Goal: Use online tool/utility: Use online tool/utility

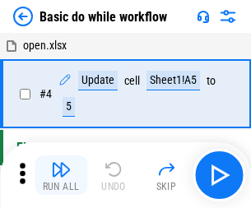
click at [61, 175] on img "button" at bounding box center [61, 169] width 20 height 20
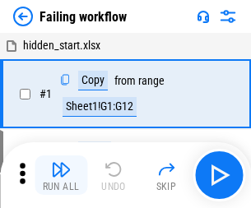
click at [61, 175] on img "button" at bounding box center [61, 169] width 20 height 20
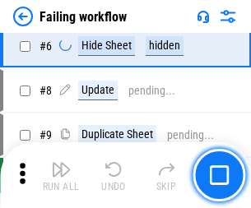
scroll to position [348, 0]
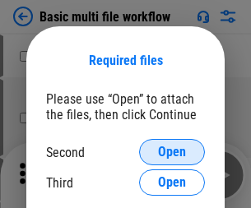
click at [172, 152] on span "Open" at bounding box center [172, 151] width 28 height 13
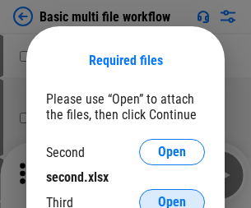
click at [172, 195] on span "Open" at bounding box center [172, 201] width 28 height 13
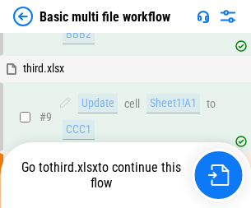
scroll to position [453, 0]
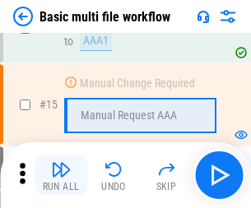
click at [61, 175] on img "button" at bounding box center [61, 169] width 20 height 20
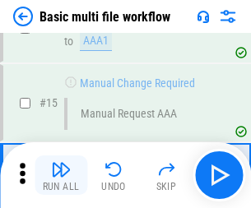
click at [61, 175] on img "button" at bounding box center [61, 169] width 20 height 20
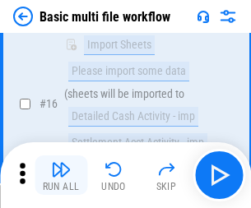
scroll to position [1093, 0]
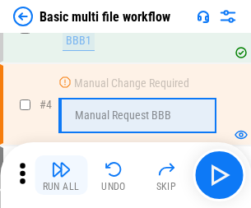
click at [61, 175] on img "button" at bounding box center [61, 169] width 20 height 20
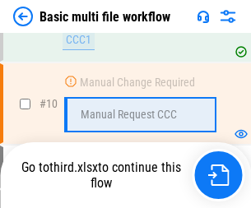
scroll to position [770, 0]
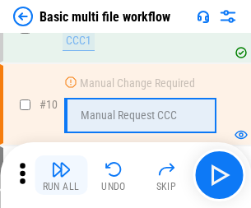
click at [61, 175] on img "button" at bounding box center [61, 169] width 20 height 20
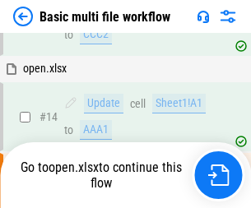
scroll to position [859, 0]
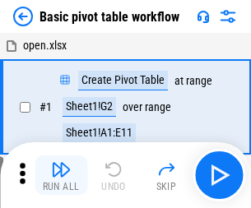
click at [61, 175] on img "button" at bounding box center [61, 169] width 20 height 20
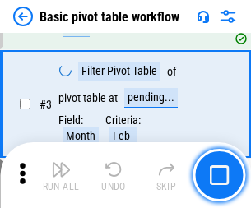
scroll to position [393, 0]
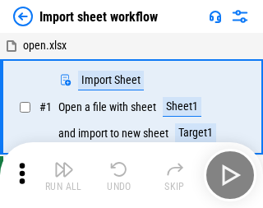
click at [61, 175] on img "button" at bounding box center [64, 169] width 20 height 20
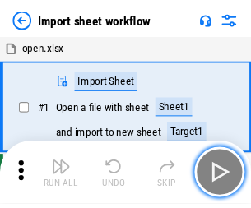
scroll to position [6, 0]
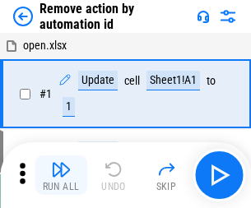
click at [61, 175] on img "button" at bounding box center [61, 169] width 20 height 20
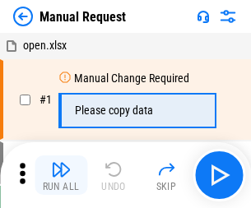
click at [61, 175] on img "button" at bounding box center [61, 169] width 20 height 20
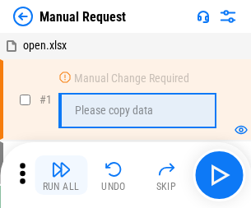
click at [61, 175] on img "button" at bounding box center [61, 169] width 20 height 20
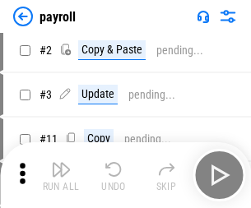
click at [61, 175] on img "button" at bounding box center [61, 169] width 20 height 20
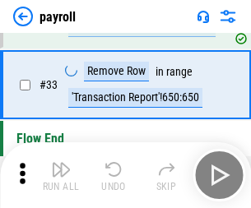
scroll to position [203, 0]
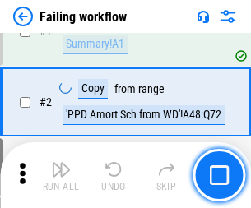
scroll to position [265, 0]
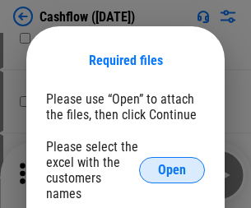
click at [172, 163] on span "Open" at bounding box center [172, 169] width 28 height 13
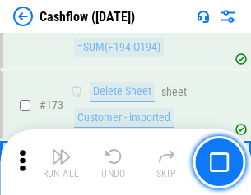
scroll to position [1739, 0]
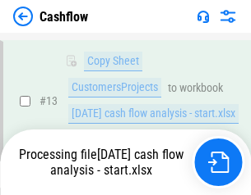
scroll to position [246, 0]
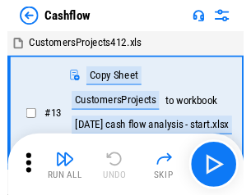
scroll to position [19, 0]
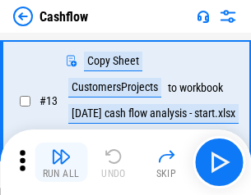
click at [61, 163] on img "button" at bounding box center [61, 157] width 20 height 20
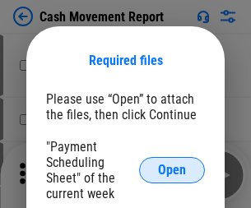
click at [172, 170] on span "Open" at bounding box center [172, 169] width 28 height 13
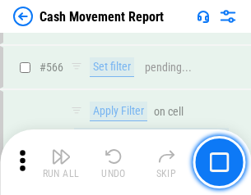
scroll to position [7528, 0]
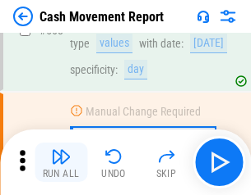
click at [61, 163] on img "button" at bounding box center [61, 157] width 20 height 20
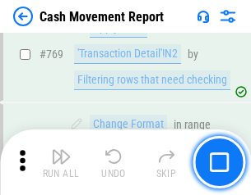
scroll to position [9127, 0]
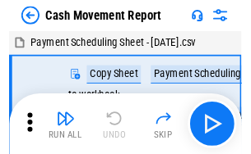
scroll to position [30, 0]
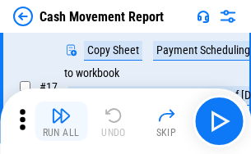
click at [61, 122] on img "button" at bounding box center [61, 116] width 20 height 20
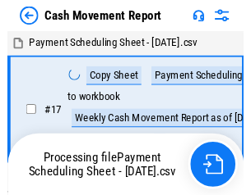
scroll to position [9, 0]
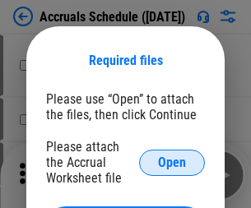
click at [172, 162] on span "Open" at bounding box center [172, 162] width 28 height 13
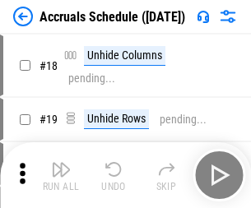
click at [61, 175] on img "button" at bounding box center [61, 169] width 20 height 20
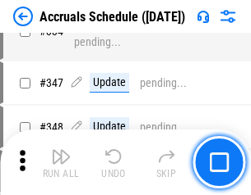
scroll to position [3397, 0]
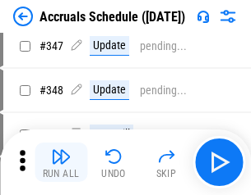
click at [61, 163] on img "button" at bounding box center [61, 157] width 20 height 20
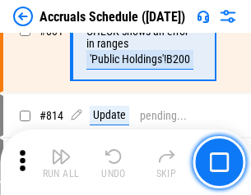
scroll to position [7248, 0]
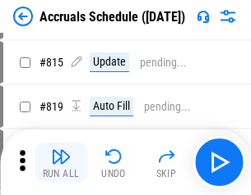
click at [61, 163] on img "button" at bounding box center [61, 157] width 20 height 20
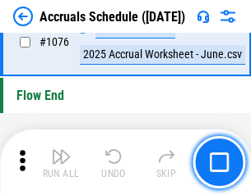
scroll to position [9838, 0]
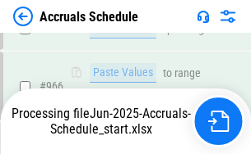
scroll to position [9114, 0]
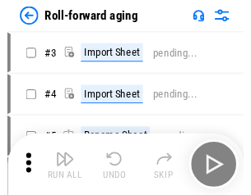
scroll to position [2, 0]
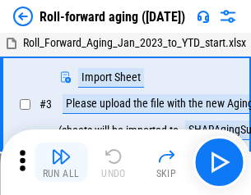
click at [61, 163] on img "button" at bounding box center [61, 157] width 20 height 20
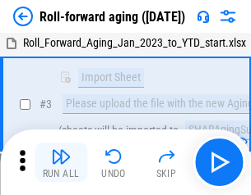
click at [61, 163] on img "button" at bounding box center [61, 157] width 20 height 20
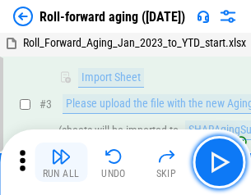
scroll to position [106, 0]
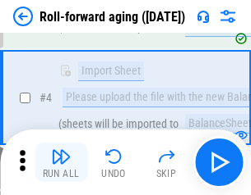
click at [61, 163] on img "button" at bounding box center [61, 157] width 20 height 20
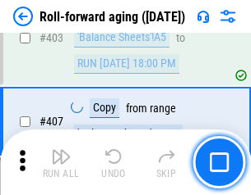
scroll to position [5696, 0]
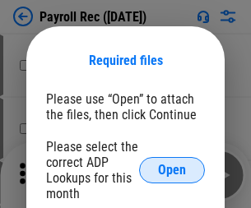
click at [172, 170] on span "Open" at bounding box center [172, 169] width 28 height 13
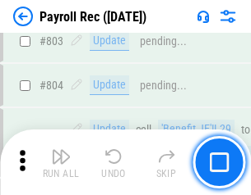
scroll to position [10436, 0]
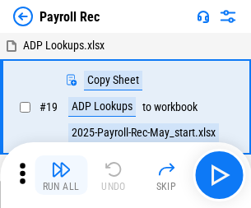
click at [61, 175] on img "button" at bounding box center [61, 169] width 20 height 20
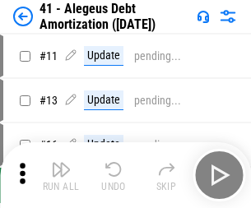
click at [61, 175] on img "button" at bounding box center [61, 169] width 20 height 20
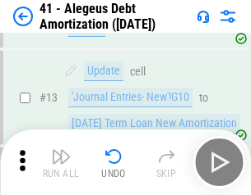
scroll to position [203, 0]
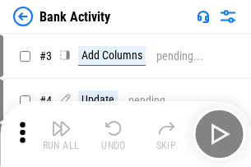
click at [61, 134] on img "button" at bounding box center [61, 128] width 20 height 20
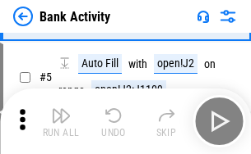
scroll to position [87, 0]
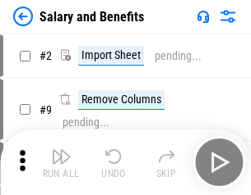
scroll to position [22, 0]
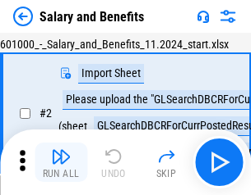
click at [61, 163] on img "button" at bounding box center [61, 157] width 20 height 20
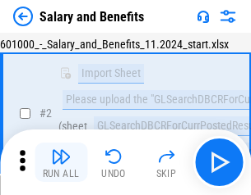
click at [61, 163] on img "button" at bounding box center [61, 157] width 20 height 20
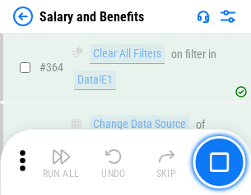
scroll to position [7735, 0]
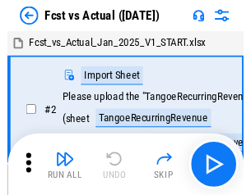
scroll to position [21, 0]
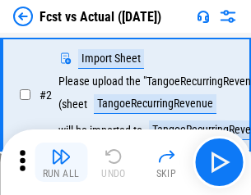
click at [61, 163] on img "button" at bounding box center [61, 157] width 20 height 20
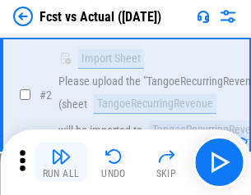
click at [61, 163] on img "button" at bounding box center [61, 157] width 20 height 20
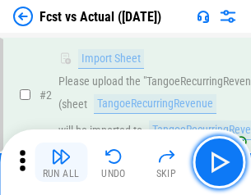
scroll to position [154, 0]
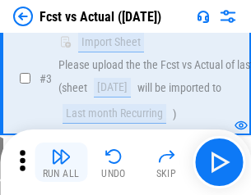
click at [61, 163] on img "button" at bounding box center [61, 157] width 20 height 20
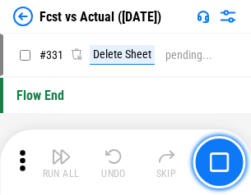
scroll to position [7863, 0]
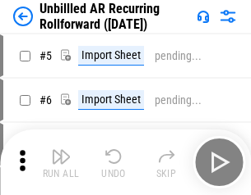
scroll to position [35, 0]
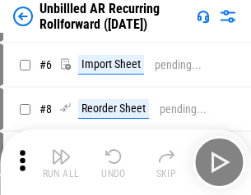
click at [61, 163] on img "button" at bounding box center [61, 157] width 20 height 20
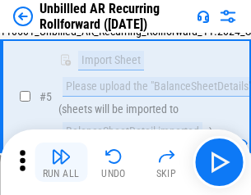
click at [61, 163] on img "button" at bounding box center [61, 157] width 20 height 20
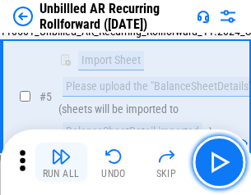
scroll to position [154, 0]
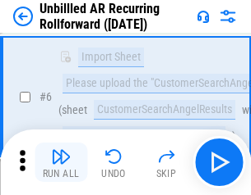
click at [61, 163] on img "button" at bounding box center [61, 157] width 20 height 20
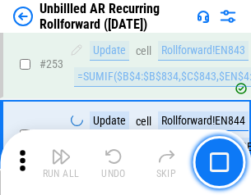
scroll to position [5579, 0]
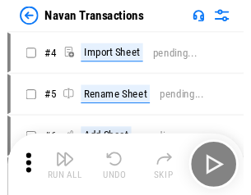
scroll to position [26, 0]
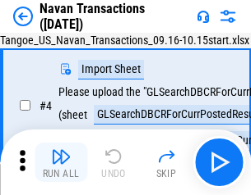
click at [61, 163] on img "button" at bounding box center [61, 157] width 20 height 20
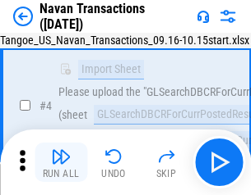
click at [61, 163] on img "button" at bounding box center [61, 157] width 20 height 20
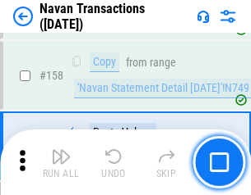
scroll to position [5326, 0]
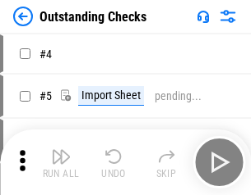
click at [61, 163] on img "button" at bounding box center [61, 157] width 20 height 20
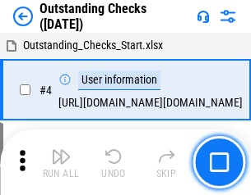
scroll to position [69, 0]
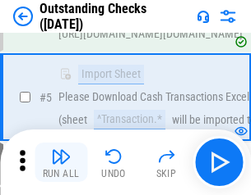
click at [61, 163] on img "button" at bounding box center [61, 157] width 20 height 20
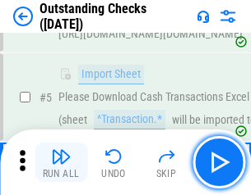
scroll to position [172, 0]
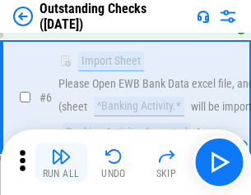
click at [61, 163] on img "button" at bounding box center [61, 157] width 20 height 20
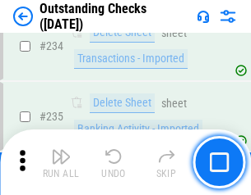
scroll to position [4988, 0]
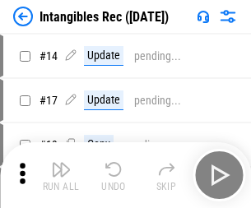
click at [61, 175] on img "button" at bounding box center [61, 169] width 20 height 20
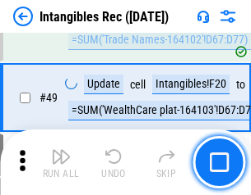
scroll to position [640, 0]
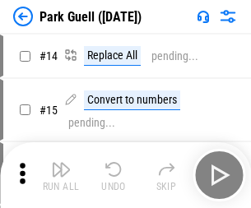
click at [61, 163] on img "button" at bounding box center [61, 169] width 20 height 20
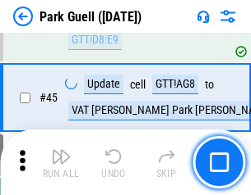
scroll to position [2054, 0]
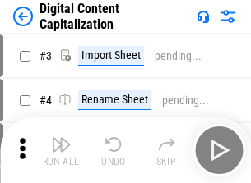
click at [61, 138] on img "button" at bounding box center [61, 145] width 20 height 20
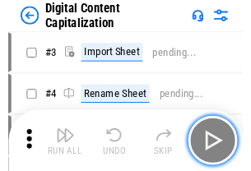
scroll to position [48, 0]
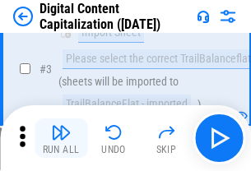
click at [61, 138] on img "button" at bounding box center [61, 132] width 20 height 20
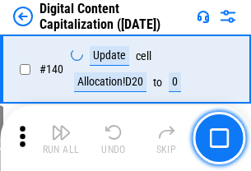
scroll to position [1742, 0]
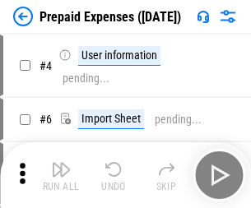
click at [61, 163] on img "button" at bounding box center [61, 169] width 20 height 20
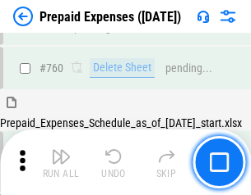
scroll to position [4553, 0]
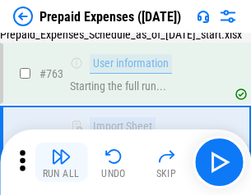
click at [61, 163] on img "button" at bounding box center [61, 157] width 20 height 20
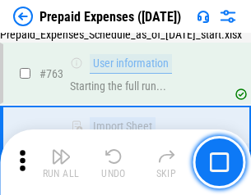
scroll to position [4650, 0]
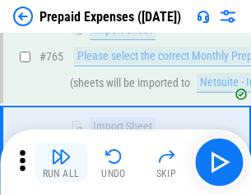
click at [61, 163] on img "button" at bounding box center [61, 157] width 20 height 20
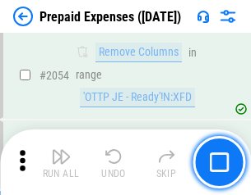
scroll to position [17170, 0]
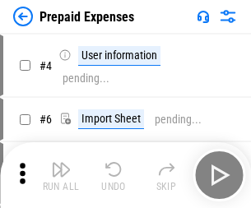
click at [61, 175] on img "button" at bounding box center [61, 169] width 20 height 20
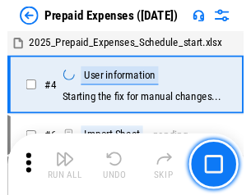
scroll to position [72, 0]
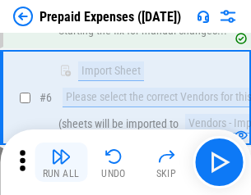
click at [61, 163] on img "button" at bounding box center [61, 157] width 20 height 20
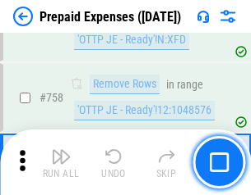
scroll to position [5853, 0]
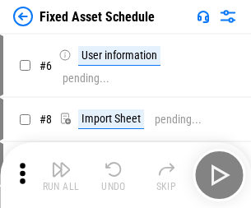
click at [61, 175] on img "button" at bounding box center [61, 169] width 20 height 20
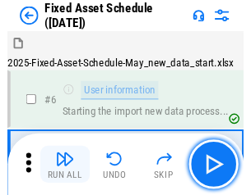
scroll to position [89, 0]
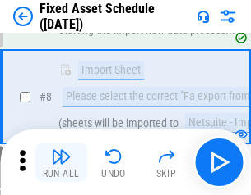
click at [61, 163] on img "button" at bounding box center [61, 157] width 20 height 20
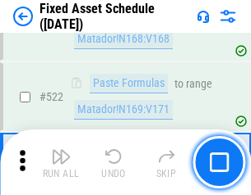
scroll to position [5709, 0]
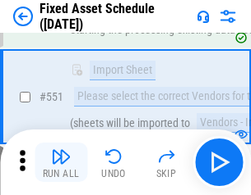
click at [61, 163] on img "button" at bounding box center [61, 157] width 20 height 20
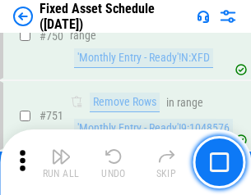
scroll to position [8008, 0]
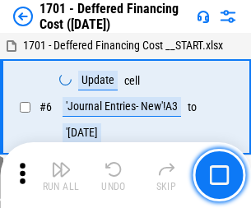
scroll to position [197, 0]
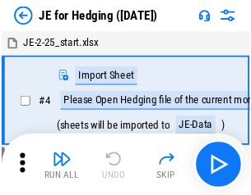
scroll to position [2, 0]
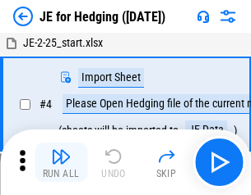
click at [61, 163] on img "button" at bounding box center [61, 157] width 20 height 20
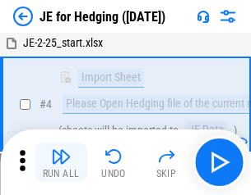
click at [61, 163] on img "button" at bounding box center [61, 157] width 20 height 20
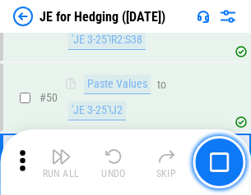
scroll to position [1064, 0]
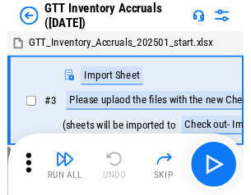
scroll to position [2, 0]
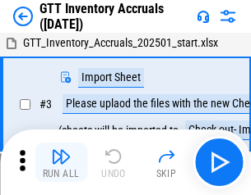
click at [61, 163] on img "button" at bounding box center [61, 157] width 20 height 20
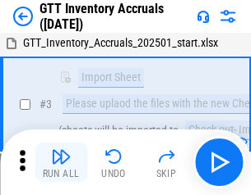
click at [61, 163] on img "button" at bounding box center [61, 157] width 20 height 20
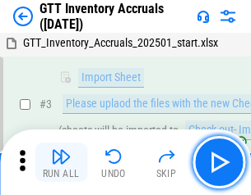
scroll to position [106, 0]
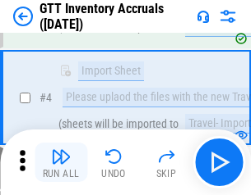
click at [61, 163] on img "button" at bounding box center [61, 157] width 20 height 20
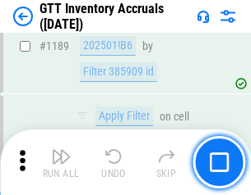
scroll to position [13413, 0]
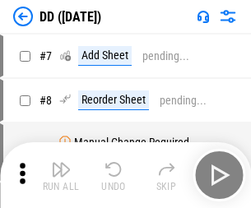
click at [61, 175] on img "button" at bounding box center [61, 169] width 20 height 20
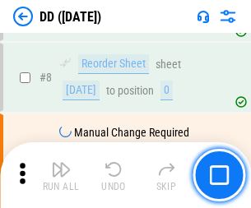
scroll to position [159, 0]
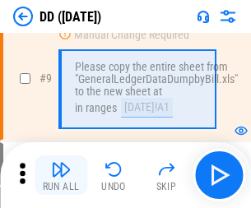
click at [61, 175] on img "button" at bounding box center [61, 169] width 20 height 20
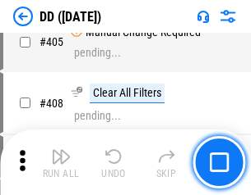
scroll to position [7349, 0]
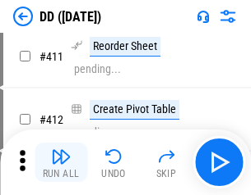
click at [61, 163] on img "button" at bounding box center [61, 157] width 20 height 20
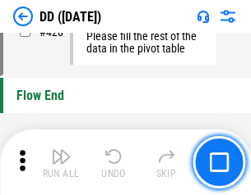
scroll to position [7862, 0]
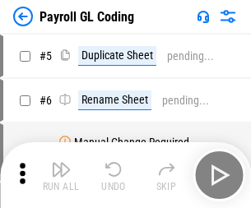
click at [61, 175] on img "button" at bounding box center [61, 169] width 20 height 20
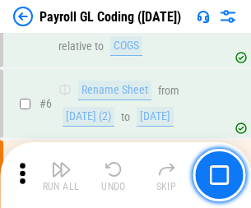
scroll to position [197, 0]
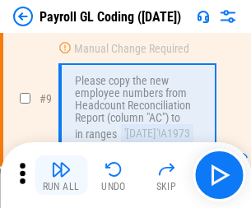
click at [61, 175] on img "button" at bounding box center [61, 169] width 20 height 20
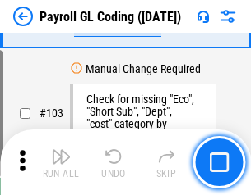
scroll to position [3854, 0]
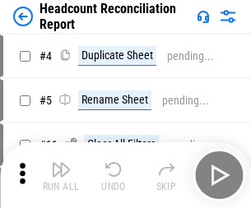
click at [61, 175] on img "button" at bounding box center [61, 169] width 20 height 20
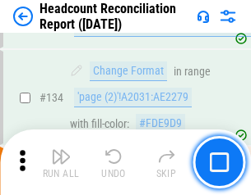
scroll to position [1974, 0]
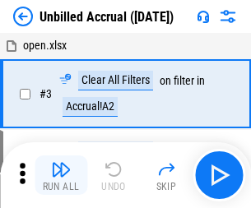
click at [61, 175] on img "button" at bounding box center [61, 169] width 20 height 20
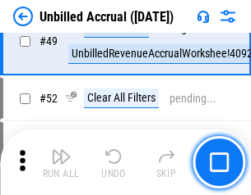
scroll to position [1490, 0]
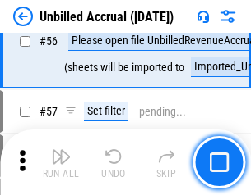
click at [61, 163] on img "button" at bounding box center [61, 157] width 20 height 20
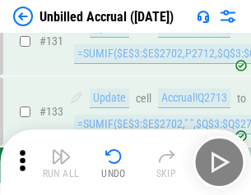
scroll to position [4893, 0]
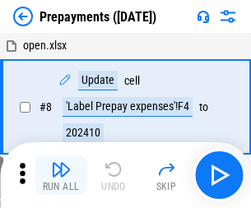
click at [61, 175] on img "button" at bounding box center [61, 169] width 20 height 20
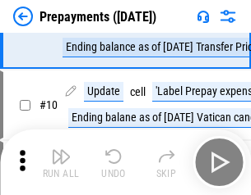
scroll to position [103, 0]
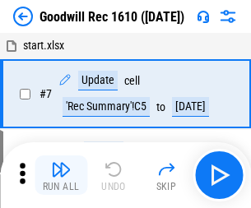
click at [61, 175] on img "button" at bounding box center [61, 169] width 20 height 20
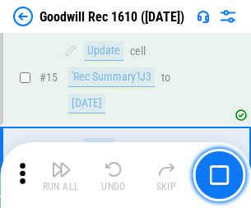
scroll to position [281, 0]
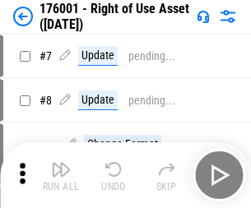
click at [61, 175] on img "button" at bounding box center [61, 169] width 20 height 20
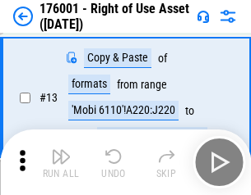
scroll to position [106, 0]
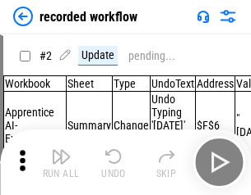
click at [61, 163] on img "button" at bounding box center [61, 157] width 20 height 20
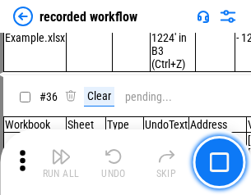
scroll to position [5134, 0]
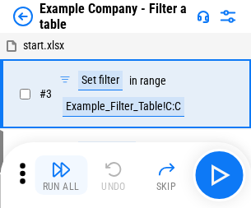
click at [61, 175] on img "button" at bounding box center [61, 169] width 20 height 20
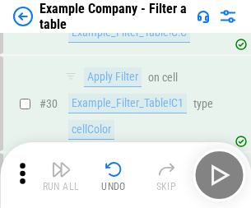
scroll to position [1503, 0]
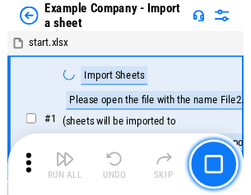
scroll to position [25, 0]
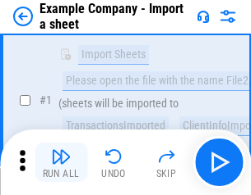
click at [61, 163] on img "button" at bounding box center [61, 157] width 20 height 20
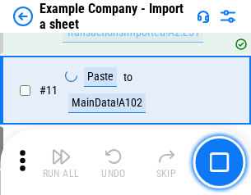
scroll to position [363, 0]
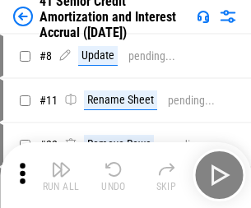
click at [61, 163] on img "button" at bounding box center [61, 169] width 20 height 20
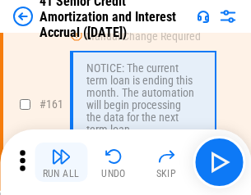
click at [61, 163] on img "button" at bounding box center [61, 157] width 20 height 20
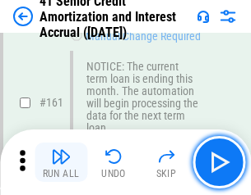
scroll to position [1757, 0]
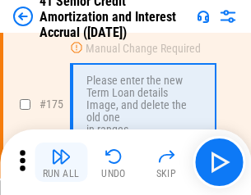
click at [61, 163] on img "button" at bounding box center [61, 157] width 20 height 20
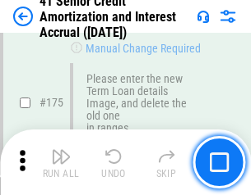
scroll to position [1924, 0]
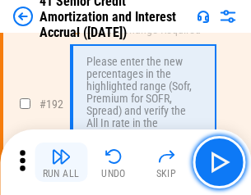
click at [61, 163] on img "button" at bounding box center [61, 157] width 20 height 20
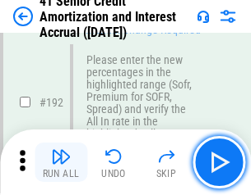
scroll to position [2096, 0]
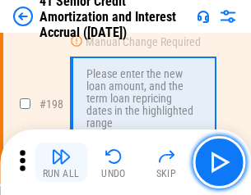
click at [61, 163] on img "button" at bounding box center [61, 157] width 20 height 20
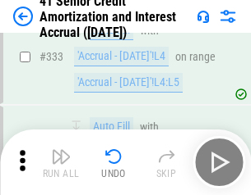
scroll to position [4196, 0]
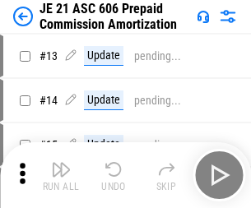
click at [61, 163] on img "button" at bounding box center [61, 169] width 20 height 20
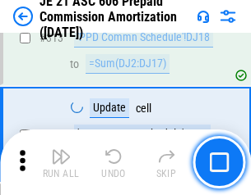
scroll to position [3067, 0]
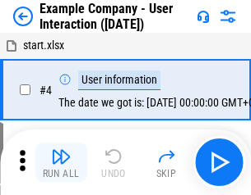
click at [61, 163] on img "button" at bounding box center [61, 157] width 20 height 20
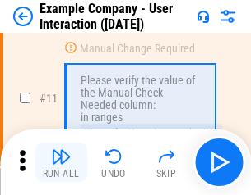
click at [61, 163] on img "button" at bounding box center [61, 157] width 20 height 20
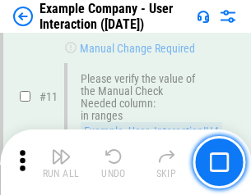
scroll to position [356, 0]
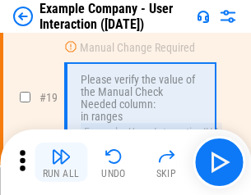
click at [61, 163] on img "button" at bounding box center [61, 157] width 20 height 20
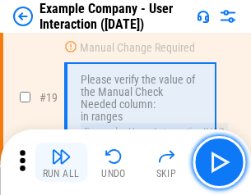
click at [61, 163] on img "button" at bounding box center [61, 157] width 20 height 20
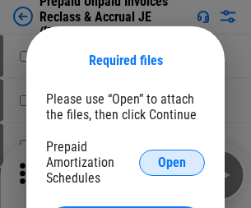
click at [172, 162] on span "Open" at bounding box center [172, 162] width 28 height 13
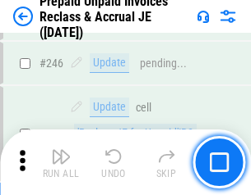
scroll to position [2218, 0]
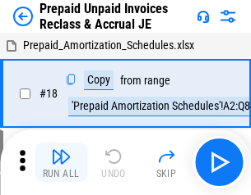
click at [61, 163] on img "button" at bounding box center [61, 157] width 20 height 20
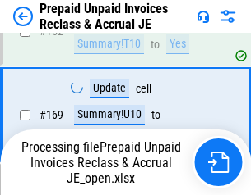
scroll to position [2218, 0]
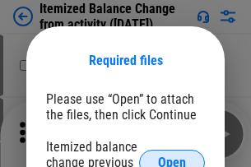
click at [172, 156] on span "Open" at bounding box center [172, 162] width 28 height 13
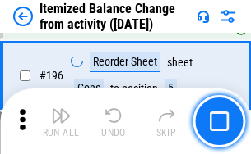
scroll to position [3161, 0]
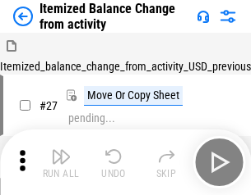
scroll to position [25, 0]
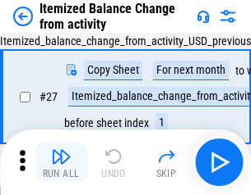
click at [61, 163] on img "button" at bounding box center [61, 157] width 20 height 20
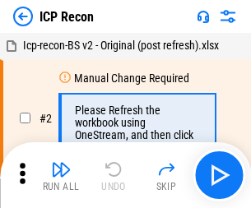
scroll to position [7, 0]
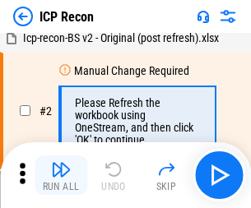
click at [61, 175] on img "button" at bounding box center [61, 169] width 20 height 20
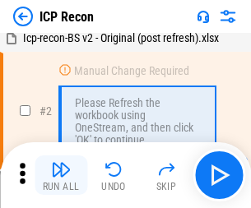
click at [61, 175] on img "button" at bounding box center [61, 169] width 20 height 20
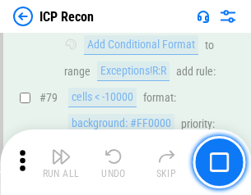
scroll to position [1610, 0]
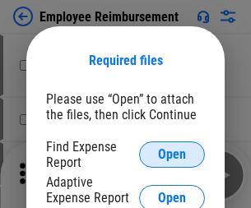
click at [172, 154] on span "Open" at bounding box center [172, 154] width 28 height 13
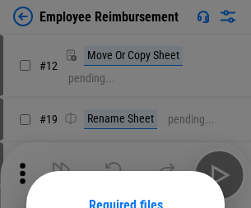
scroll to position [145, 0]
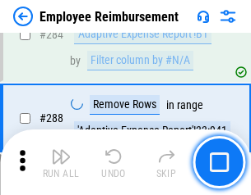
scroll to position [4465, 0]
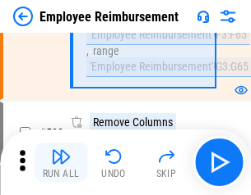
click at [61, 163] on img "button" at bounding box center [61, 157] width 20 height 20
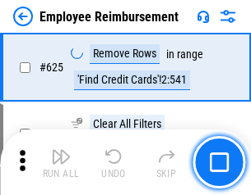
scroll to position [9835, 0]
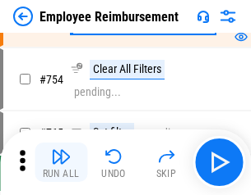
click at [61, 163] on img "button" at bounding box center [61, 157] width 20 height 20
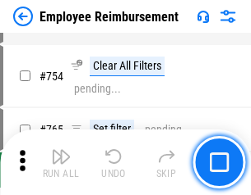
scroll to position [11524, 0]
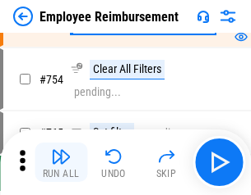
click at [61, 163] on img "button" at bounding box center [61, 157] width 20 height 20
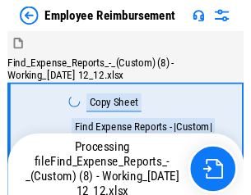
scroll to position [56, 0]
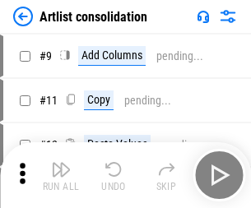
click at [61, 175] on img "button" at bounding box center [61, 169] width 20 height 20
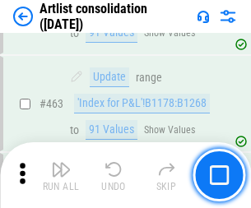
scroll to position [7192, 0]
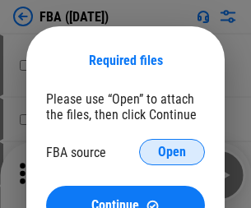
click at [172, 152] on span "Open" at bounding box center [172, 151] width 28 height 13
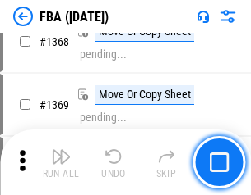
scroll to position [17641, 0]
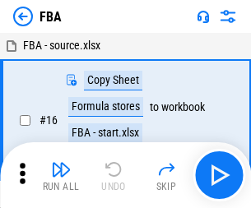
scroll to position [16, 0]
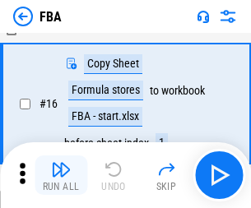
click at [61, 175] on img "button" at bounding box center [61, 169] width 20 height 20
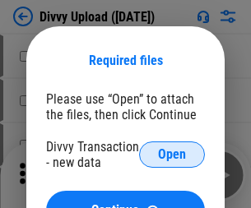
click at [172, 154] on span "Open" at bounding box center [172, 154] width 28 height 13
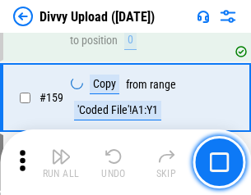
scroll to position [1701, 0]
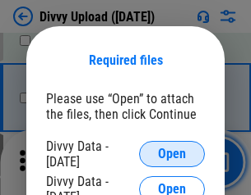
click at [172, 154] on span "Open" at bounding box center [172, 154] width 28 height 13
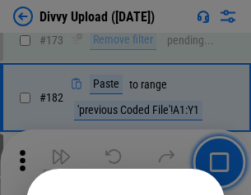
scroll to position [1844, 0]
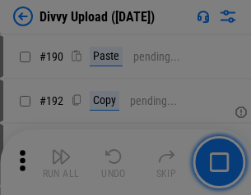
scroll to position [2073, 0]
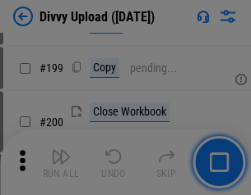
scroll to position [2388, 0]
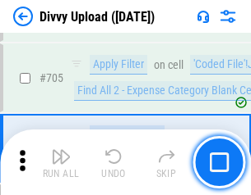
scroll to position [11237, 0]
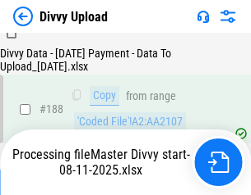
scroll to position [1933, 0]
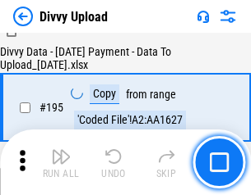
scroll to position [2296, 0]
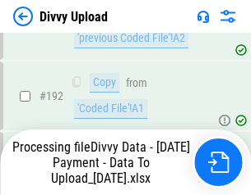
scroll to position [2200, 0]
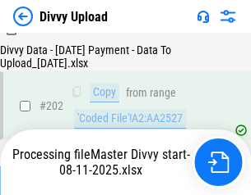
scroll to position [2658, 0]
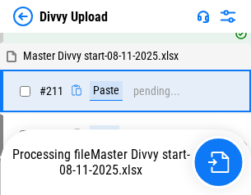
scroll to position [3174, 0]
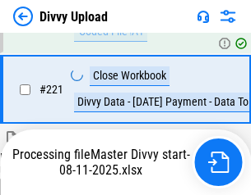
scroll to position [3649, 0]
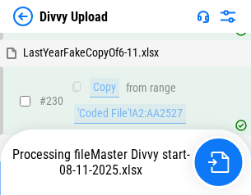
scroll to position [4076, 0]
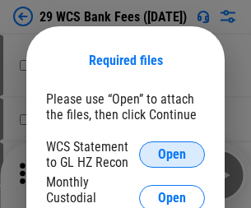
click at [172, 154] on span "Open" at bounding box center [172, 154] width 28 height 13
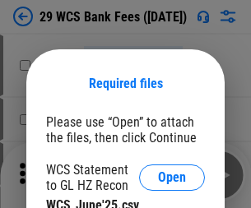
scroll to position [23, 0]
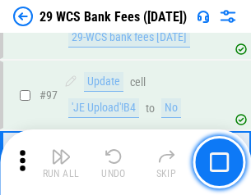
scroll to position [1601, 0]
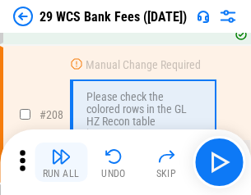
click at [61, 163] on img "button" at bounding box center [61, 157] width 20 height 20
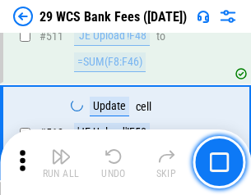
scroll to position [8264, 0]
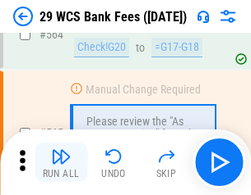
click at [61, 163] on img "button" at bounding box center [61, 157] width 20 height 20
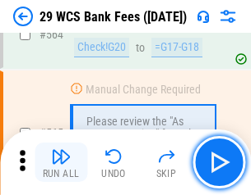
scroll to position [8884, 0]
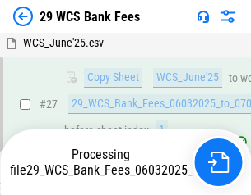
scroll to position [328, 0]
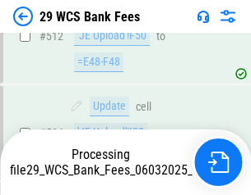
scroll to position [8671, 0]
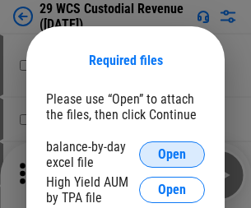
click at [172, 154] on span "Open" at bounding box center [172, 154] width 28 height 13
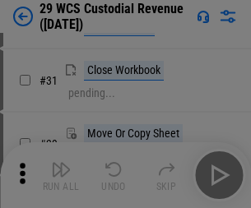
scroll to position [352, 0]
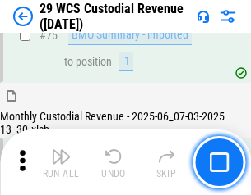
scroll to position [1716, 0]
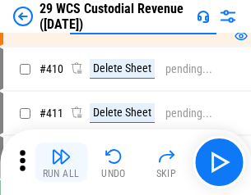
click at [61, 163] on img "button" at bounding box center [61, 157] width 20 height 20
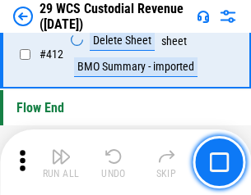
scroll to position [7845, 0]
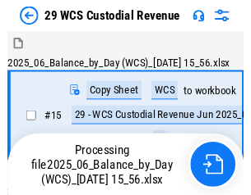
scroll to position [39, 0]
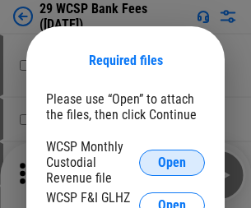
click at [172, 162] on span "Open" at bounding box center [172, 162] width 28 height 13
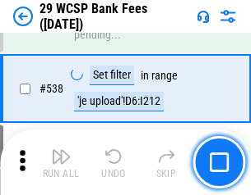
scroll to position [6311, 0]
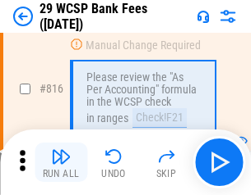
click at [61, 163] on img "button" at bounding box center [61, 157] width 20 height 20
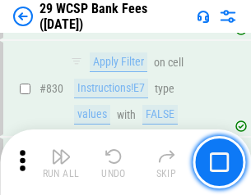
scroll to position [10422, 0]
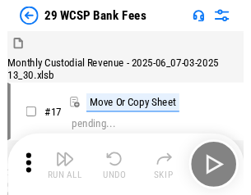
scroll to position [39, 0]
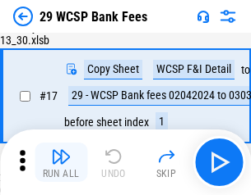
click at [61, 163] on img "button" at bounding box center [61, 157] width 20 height 20
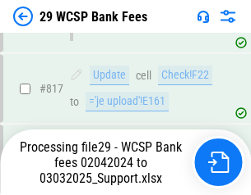
scroll to position [10100, 0]
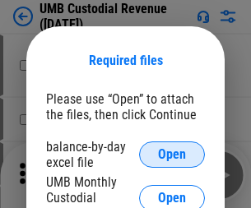
click at [172, 154] on span "Open" at bounding box center [172, 154] width 28 height 13
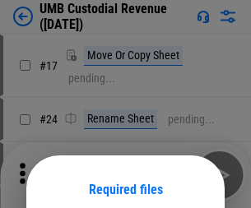
scroll to position [129, 0]
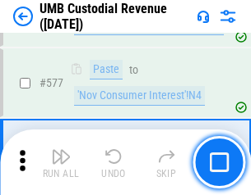
scroll to position [7661, 0]
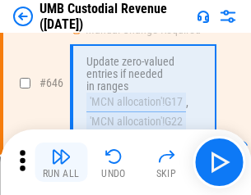
click at [61, 163] on img "button" at bounding box center [61, 157] width 20 height 20
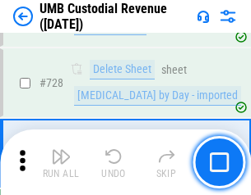
scroll to position [10133, 0]
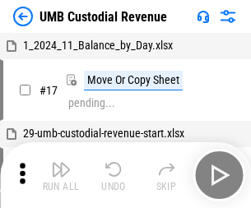
scroll to position [12, 0]
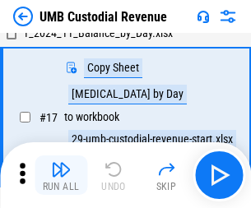
click at [61, 175] on img "button" at bounding box center [61, 169] width 20 height 20
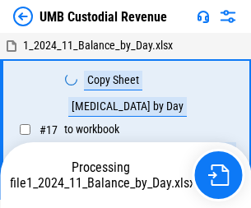
scroll to position [12, 0]
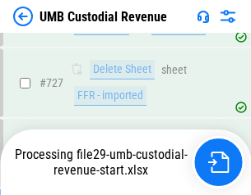
scroll to position [10095, 0]
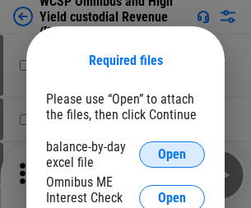
click at [172, 154] on span "Open" at bounding box center [172, 154] width 28 height 13
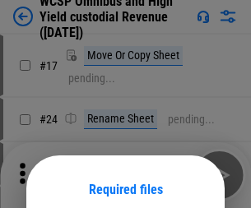
scroll to position [129, 0]
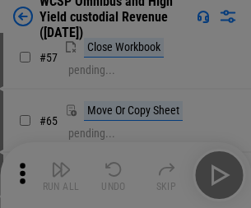
scroll to position [716, 0]
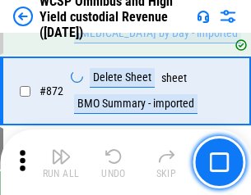
scroll to position [13902, 0]
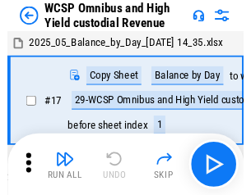
scroll to position [9, 0]
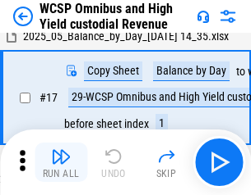
click at [61, 163] on img "button" at bounding box center [61, 157] width 20 height 20
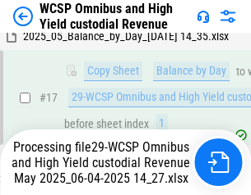
scroll to position [342, 0]
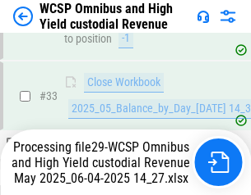
scroll to position [729, 0]
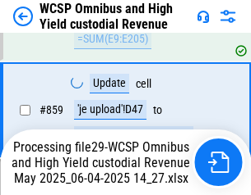
scroll to position [13723, 0]
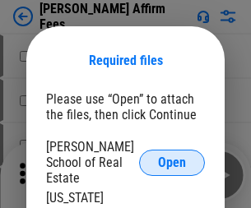
click at [172, 156] on span "Open" at bounding box center [172, 162] width 28 height 13
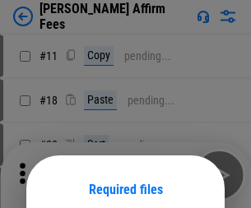
scroll to position [129, 0]
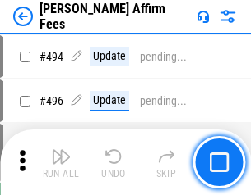
scroll to position [4466, 0]
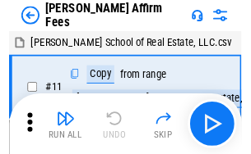
scroll to position [16, 0]
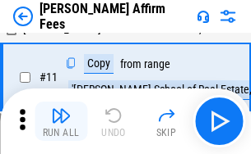
click at [61, 122] on img "button" at bounding box center [61, 116] width 20 height 20
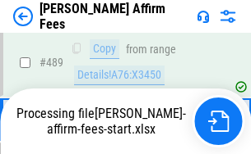
scroll to position [4308, 0]
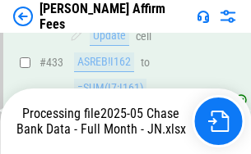
scroll to position [4308, 0]
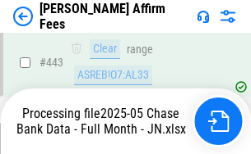
scroll to position [4308, 0]
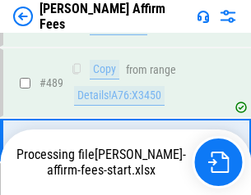
scroll to position [4287, 0]
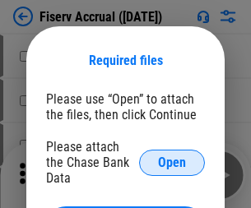
click at [172, 156] on span "Open" at bounding box center [172, 162] width 28 height 13
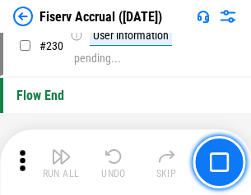
scroll to position [5205, 0]
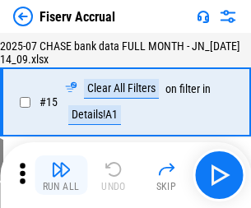
click at [61, 175] on img "button" at bounding box center [61, 169] width 20 height 20
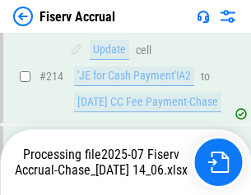
scroll to position [5087, 0]
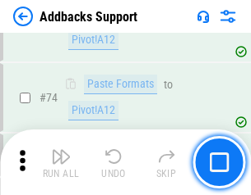
scroll to position [1196, 0]
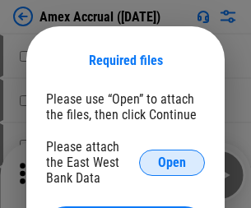
click at [172, 162] on span "Open" at bounding box center [172, 162] width 28 height 13
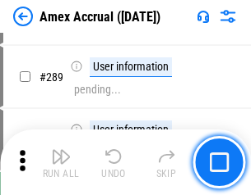
scroll to position [4498, 0]
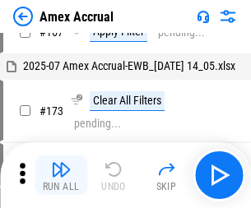
click at [61, 175] on img "button" at bounding box center [61, 169] width 20 height 20
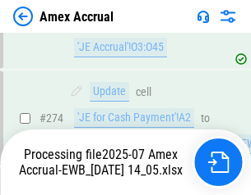
scroll to position [4895, 0]
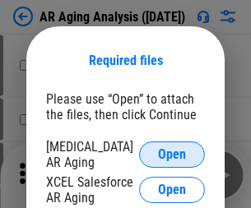
click at [172, 152] on span "Open" at bounding box center [172, 154] width 28 height 13
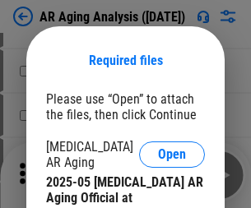
scroll to position [494, 0]
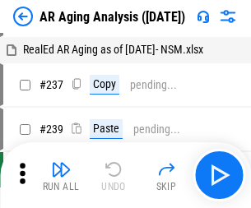
scroll to position [16, 0]
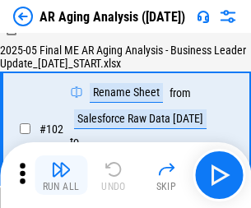
click at [61, 175] on img "button" at bounding box center [61, 169] width 20 height 20
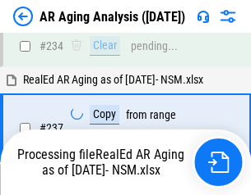
scroll to position [2546, 0]
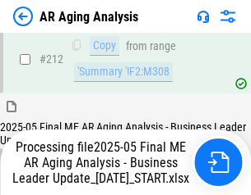
scroll to position [2527, 0]
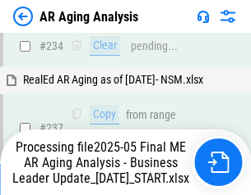
scroll to position [2527, 0]
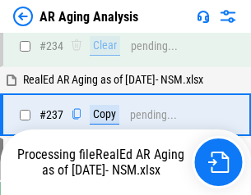
scroll to position [2527, 0]
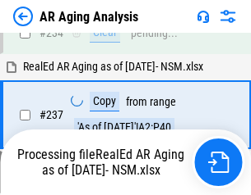
scroll to position [2527, 0]
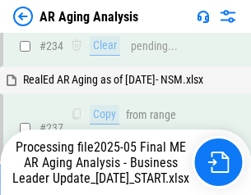
scroll to position [2527, 0]
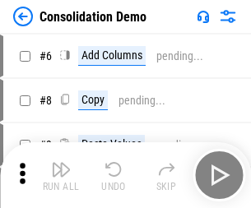
click at [61, 175] on img "button" at bounding box center [61, 169] width 20 height 20
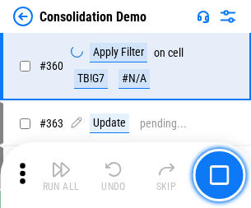
scroll to position [5505, 0]
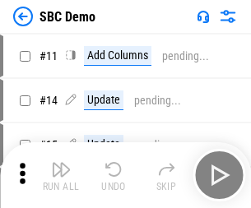
click at [61, 175] on img "button" at bounding box center [61, 169] width 20 height 20
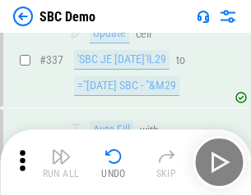
scroll to position [4321, 0]
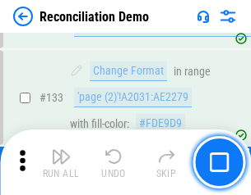
scroll to position [1951, 0]
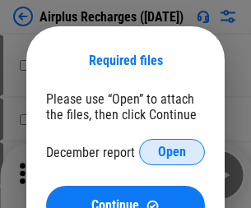
click at [172, 152] on span "Open" at bounding box center [172, 151] width 28 height 13
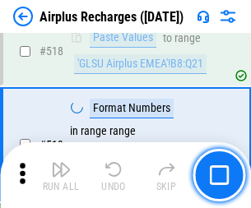
scroll to position [7068, 0]
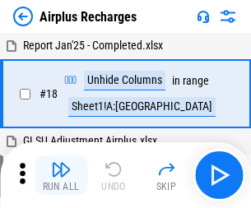
click at [61, 175] on img "button" at bounding box center [61, 169] width 20 height 20
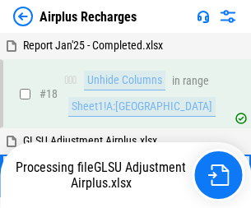
scroll to position [72, 0]
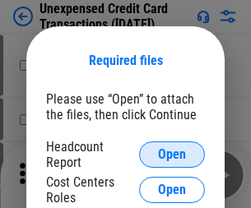
click at [172, 154] on span "Open" at bounding box center [172, 154] width 28 height 13
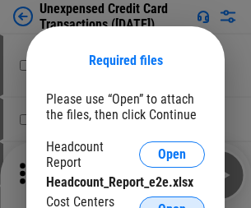
click at [172, 203] on span "Open" at bounding box center [172, 209] width 28 height 13
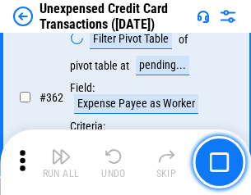
scroll to position [4224, 0]
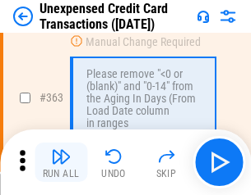
click at [61, 163] on img "button" at bounding box center [61, 157] width 20 height 20
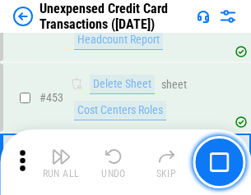
scroll to position [5602, 0]
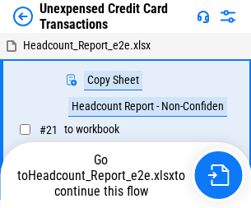
scroll to position [25, 0]
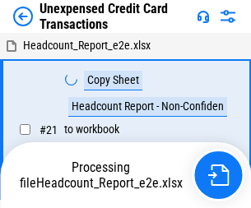
scroll to position [25, 0]
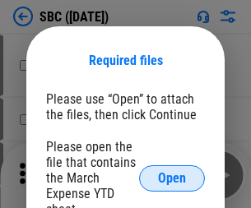
click at [172, 177] on span "Open" at bounding box center [172, 178] width 28 height 13
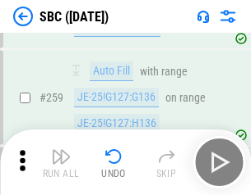
scroll to position [3210, 0]
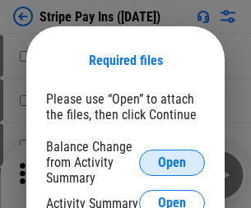
click at [172, 162] on span "Open" at bounding box center [172, 162] width 28 height 13
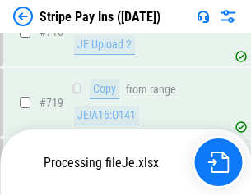
scroll to position [8516, 0]
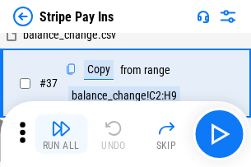
click at [61, 134] on img "button" at bounding box center [61, 128] width 20 height 20
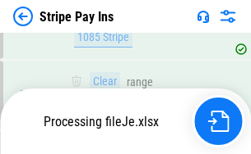
scroll to position [8479, 0]
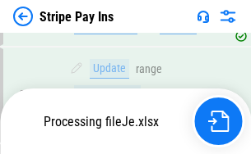
scroll to position [8383, 0]
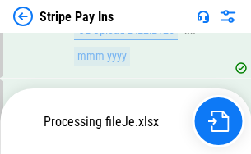
scroll to position [8479, 0]
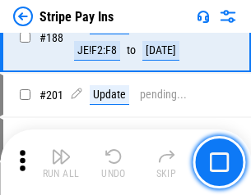
scroll to position [2339, 0]
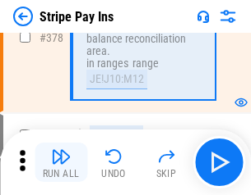
click at [61, 163] on img "button" at bounding box center [61, 157] width 20 height 20
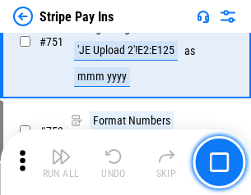
scroll to position [8459, 0]
